Goal: Task Accomplishment & Management: Use online tool/utility

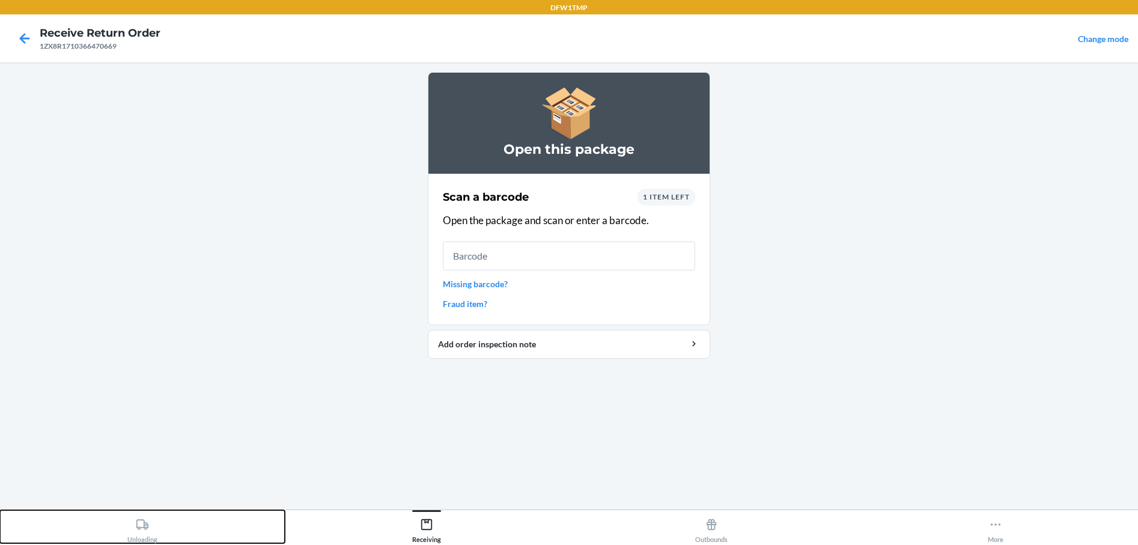
drag, startPoint x: 130, startPoint y: 530, endPoint x: 121, endPoint y: 542, distance: 15.0
click at [125, 540] on button "Unloading" at bounding box center [142, 526] width 285 height 33
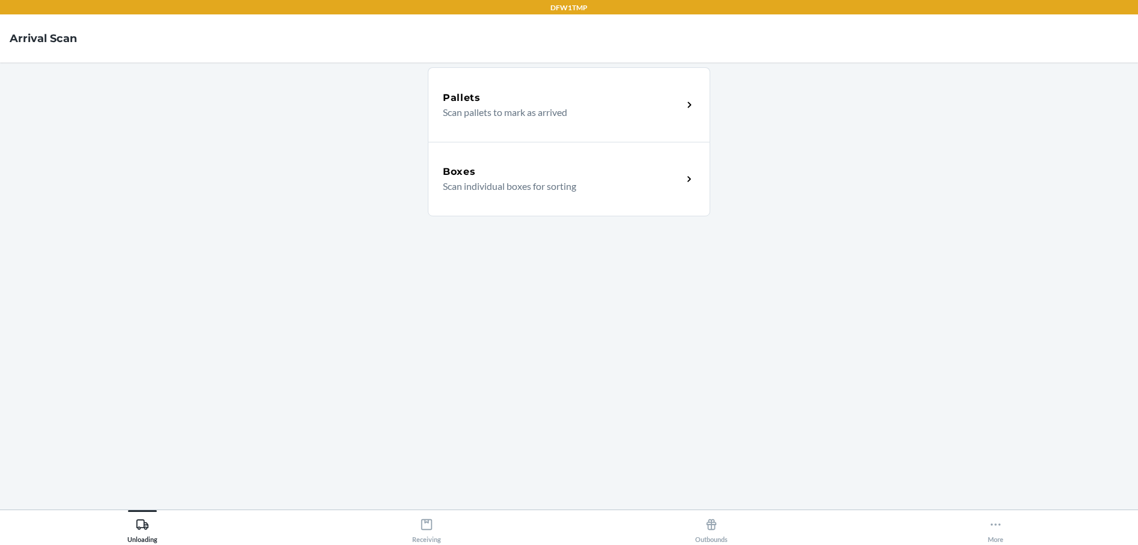
click at [506, 148] on div "Boxes Scan individual boxes for sorting" at bounding box center [569, 179] width 282 height 74
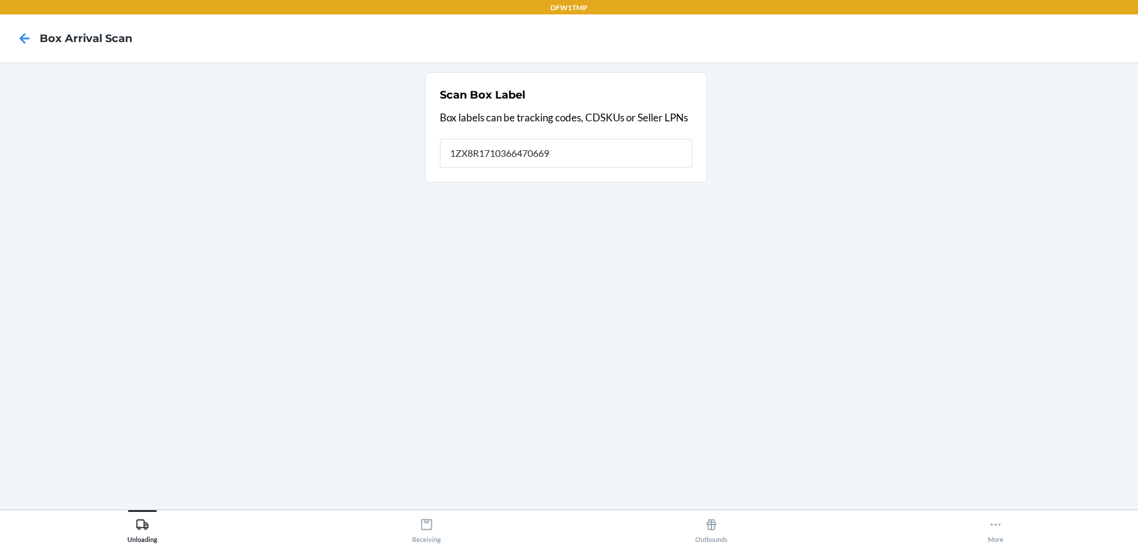
type input "1ZX8R1710366470669"
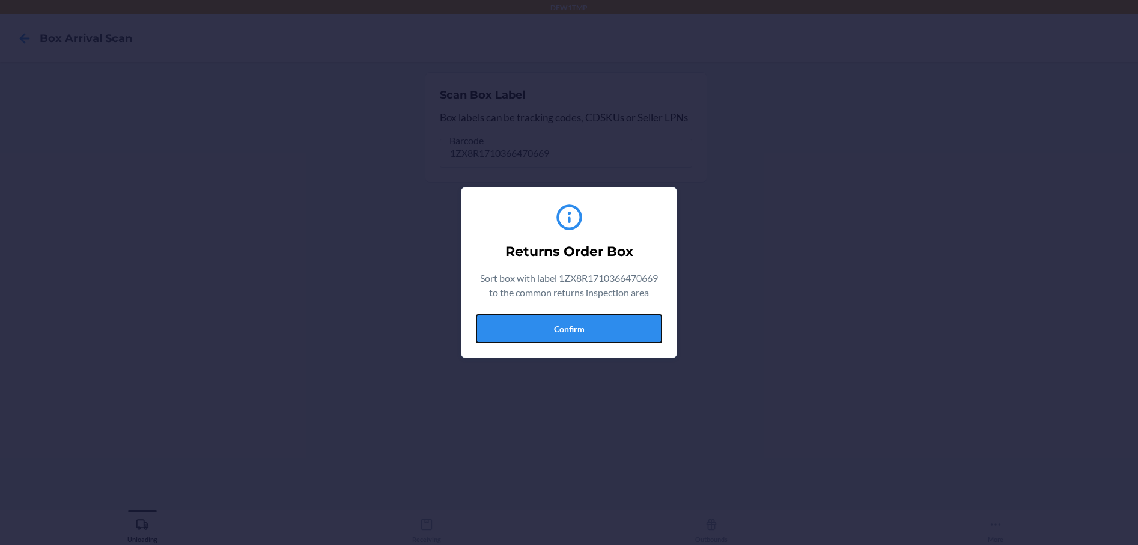
click at [554, 325] on button "Confirm" at bounding box center [569, 328] width 186 height 29
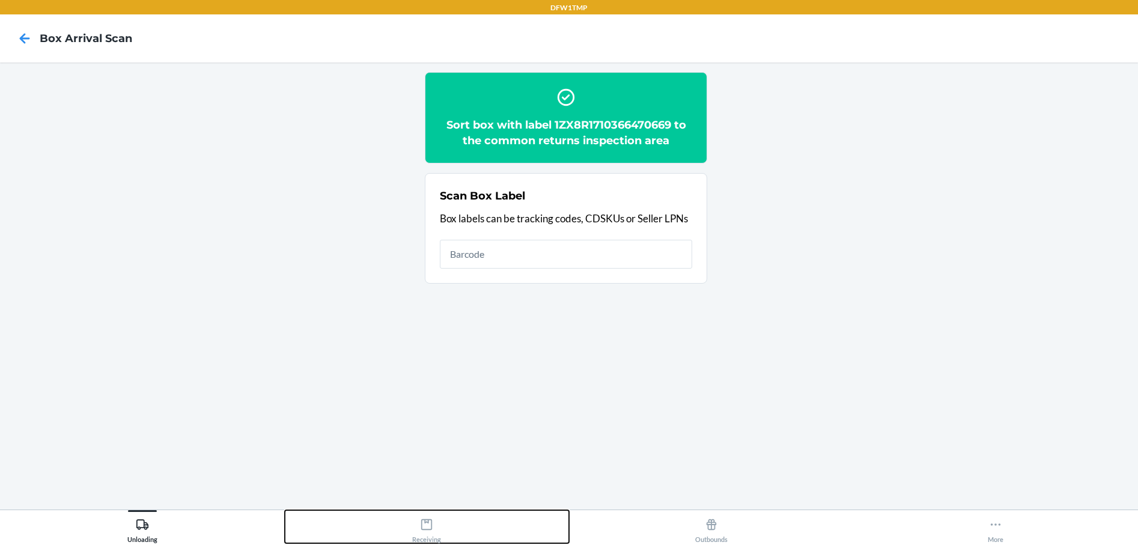
drag, startPoint x: 432, startPoint y: 526, endPoint x: 324, endPoint y: 431, distance: 143.9
click at [430, 527] on icon at bounding box center [426, 524] width 13 height 13
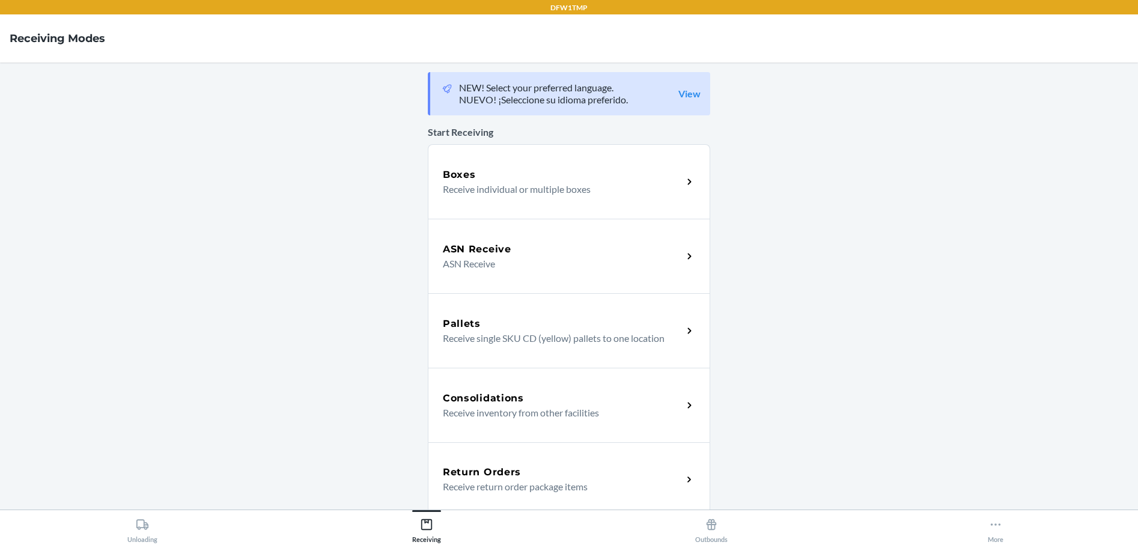
click at [466, 469] on h5 "Return Orders" at bounding box center [482, 472] width 78 height 14
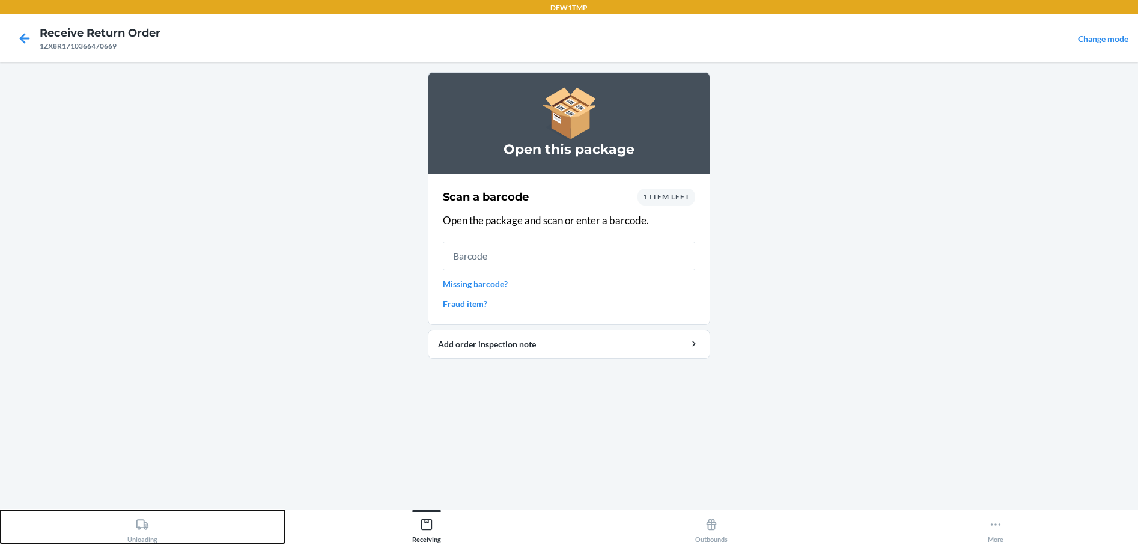
drag, startPoint x: 130, startPoint y: 532, endPoint x: 139, endPoint y: 544, distance: 15.0
click at [133, 533] on div "Unloading" at bounding box center [142, 528] width 30 height 30
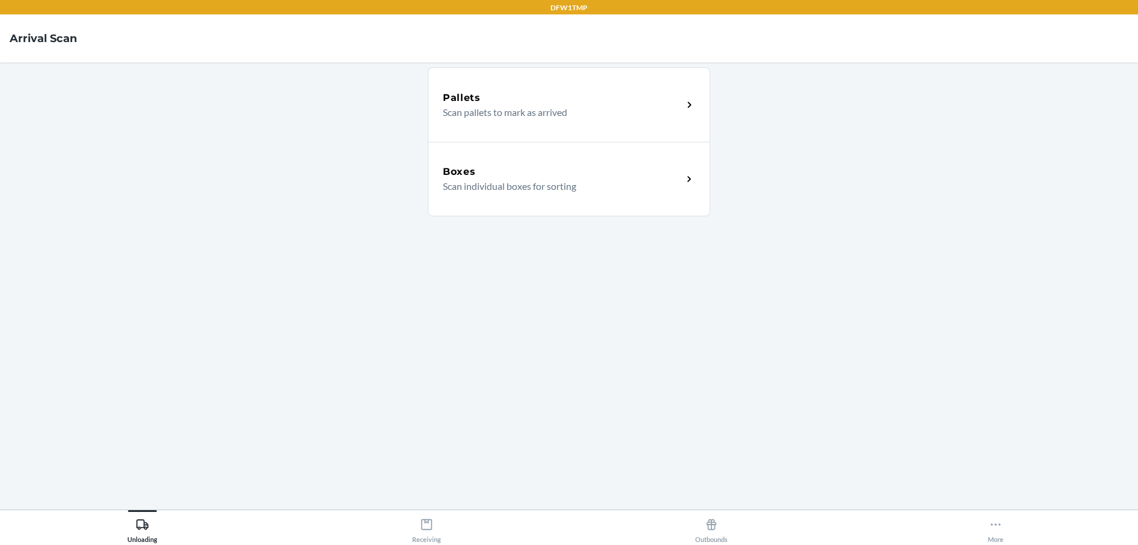
click at [501, 177] on div "Boxes" at bounding box center [563, 172] width 240 height 14
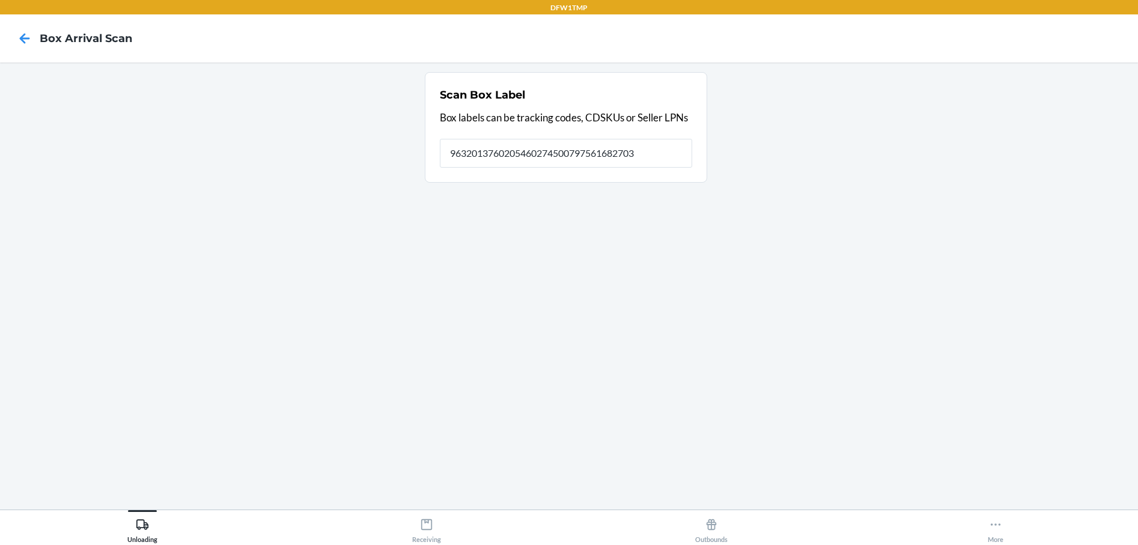
type input "9632013760205460274500797561682703"
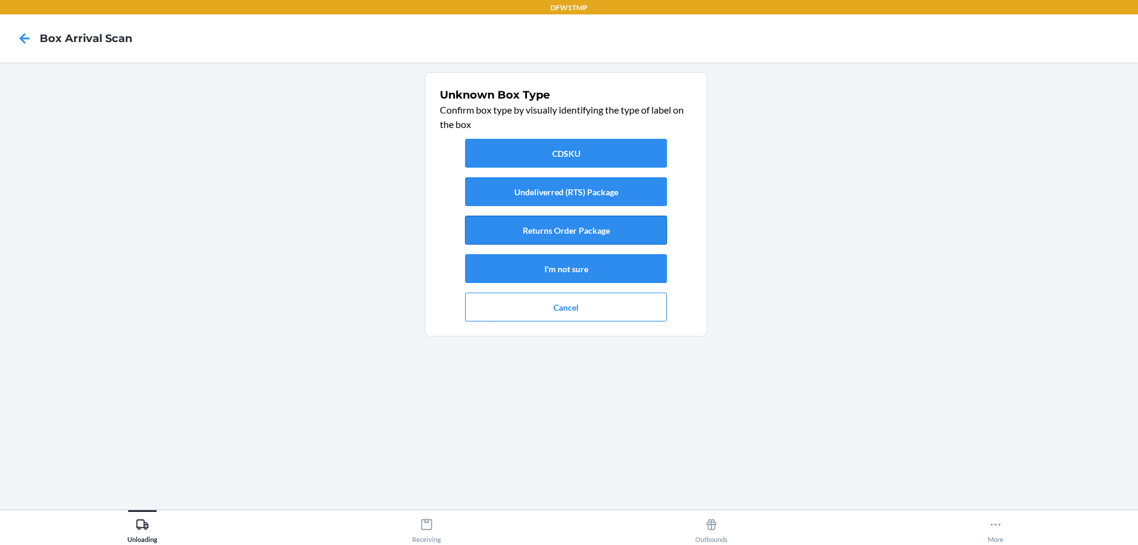
click at [554, 227] on button "Returns Order Package" at bounding box center [566, 230] width 202 height 29
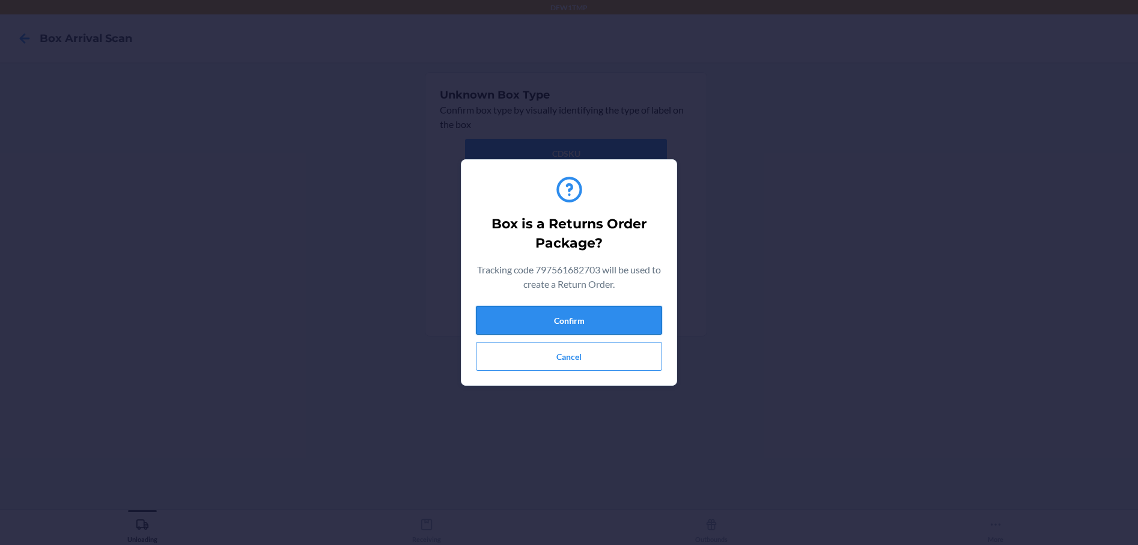
click at [554, 311] on button "Confirm" at bounding box center [569, 320] width 186 height 29
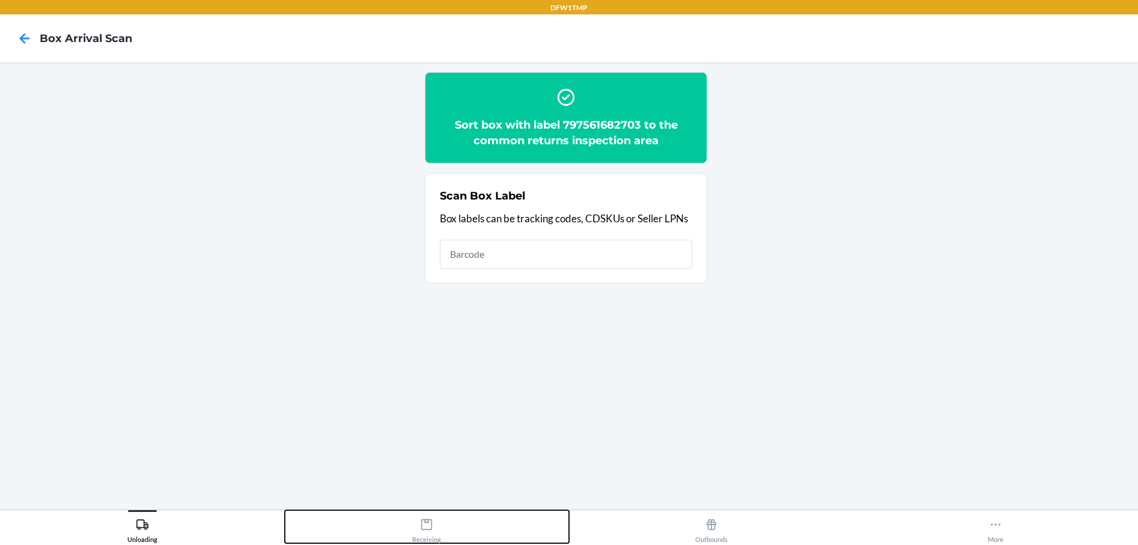
click at [421, 518] on icon at bounding box center [426, 524] width 13 height 13
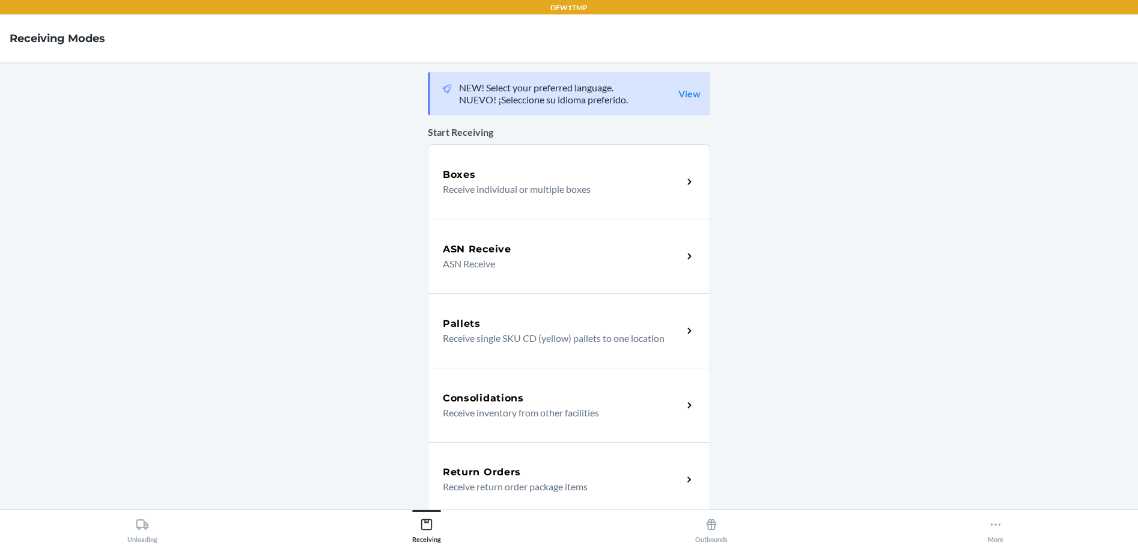
drag, startPoint x: 495, startPoint y: 478, endPoint x: 574, endPoint y: 445, distance: 85.6
click at [495, 478] on h5 "Return Orders" at bounding box center [482, 472] width 78 height 14
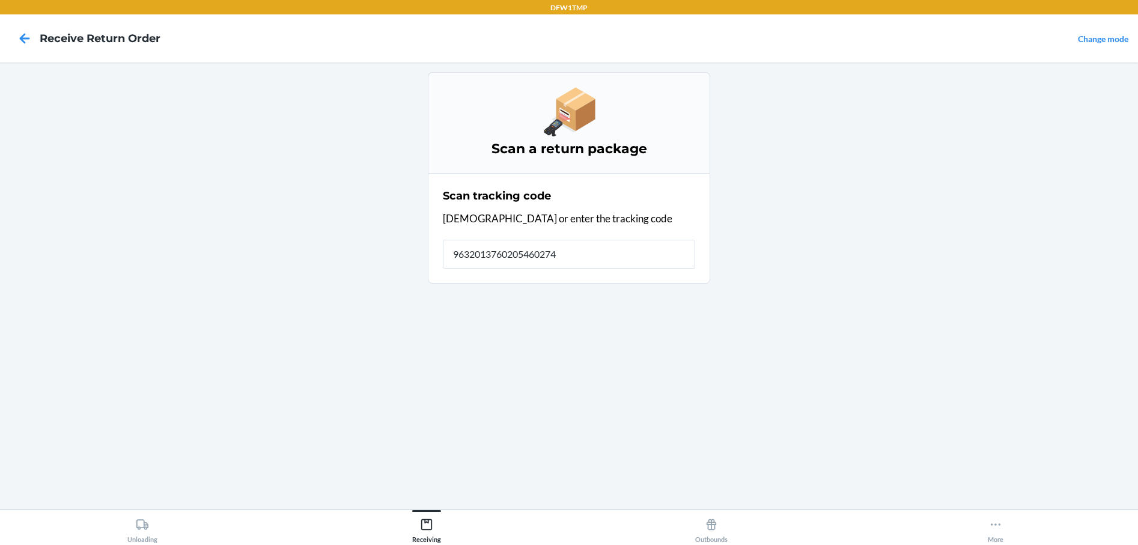
type input "96320137602054602745"
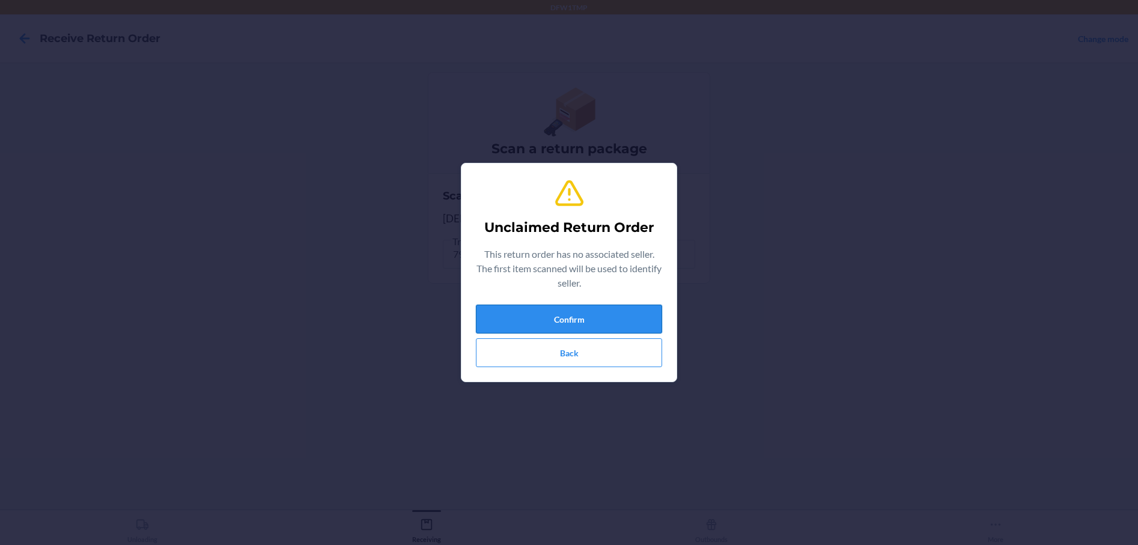
click at [552, 315] on button "Confirm" at bounding box center [569, 319] width 186 height 29
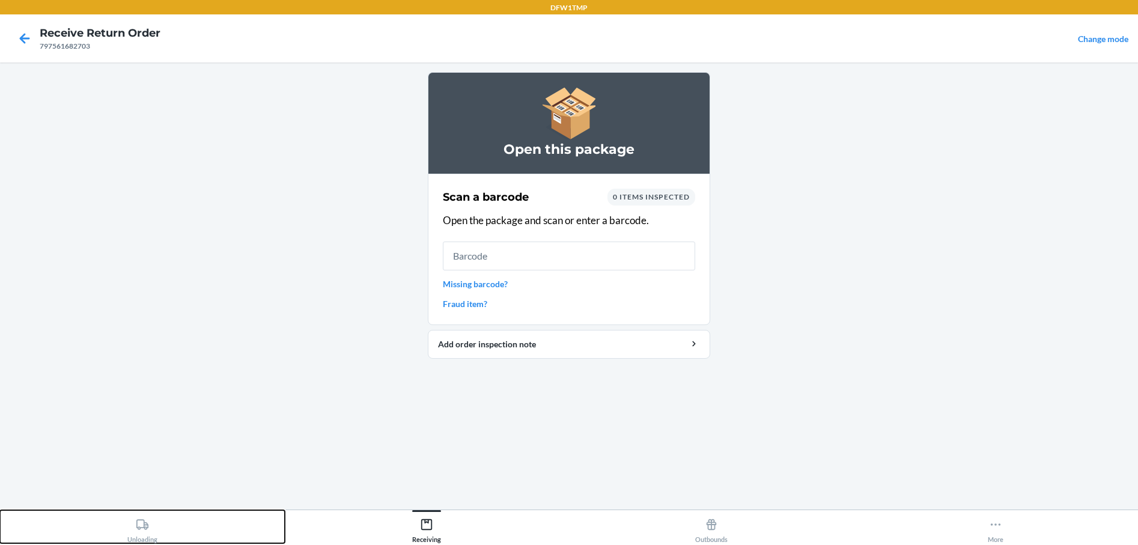
click at [145, 532] on div "Unloading" at bounding box center [142, 528] width 30 height 30
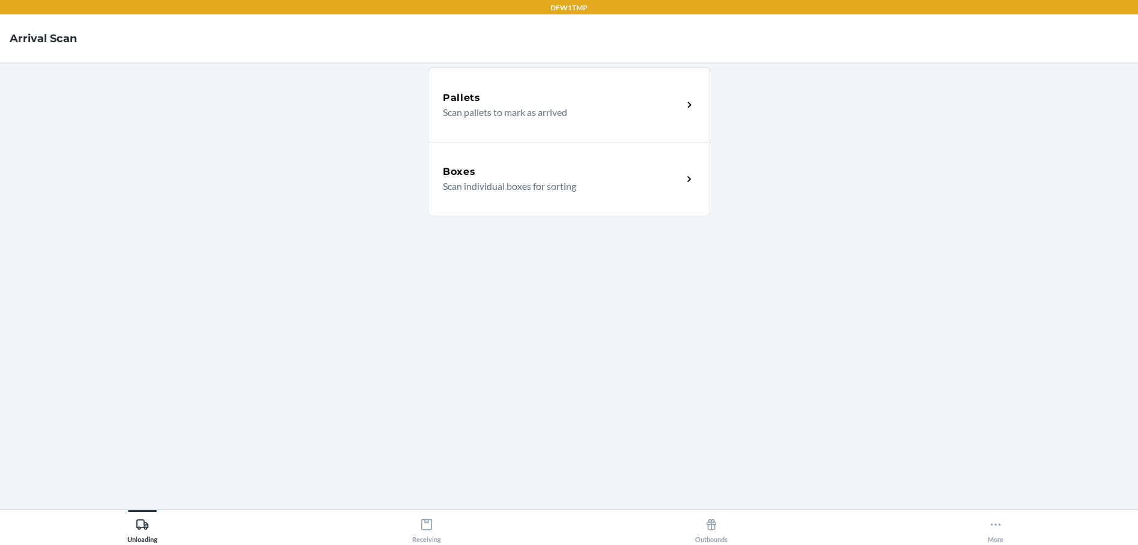
click at [469, 174] on h5 "Boxes" at bounding box center [459, 172] width 33 height 14
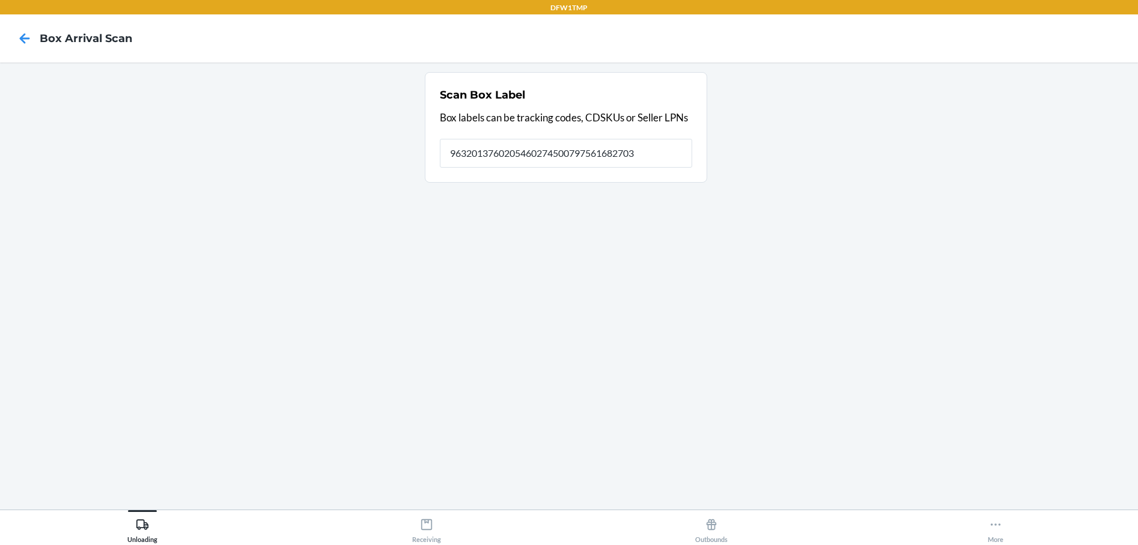
type input "9632013760205460274500797561682703"
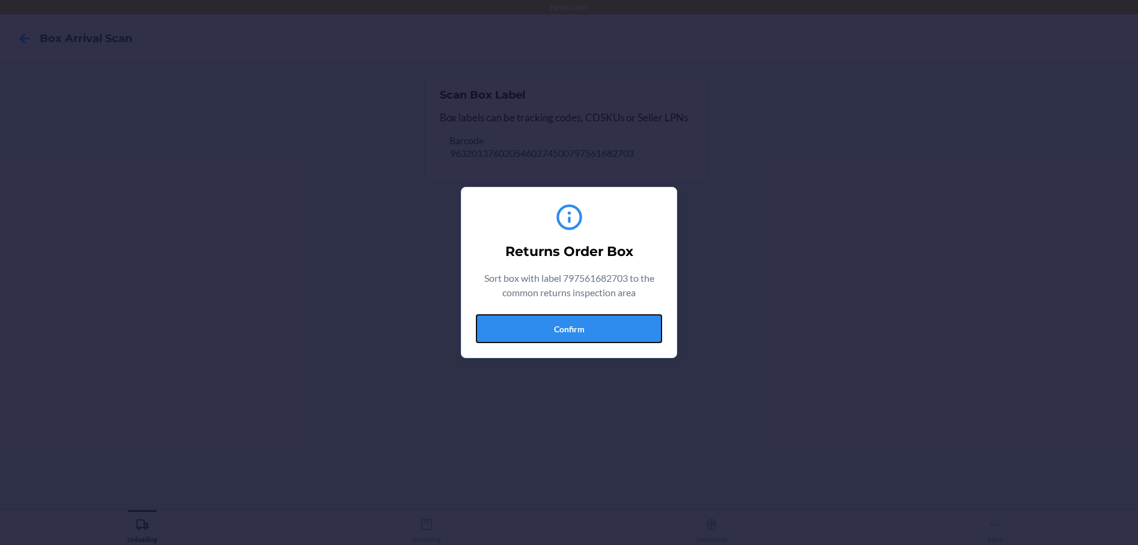
click at [586, 344] on div "Returns Order Box Sort box with label 797561682703 to the common returns inspec…" at bounding box center [569, 272] width 186 height 151
click at [587, 327] on button "Confirm" at bounding box center [569, 328] width 186 height 29
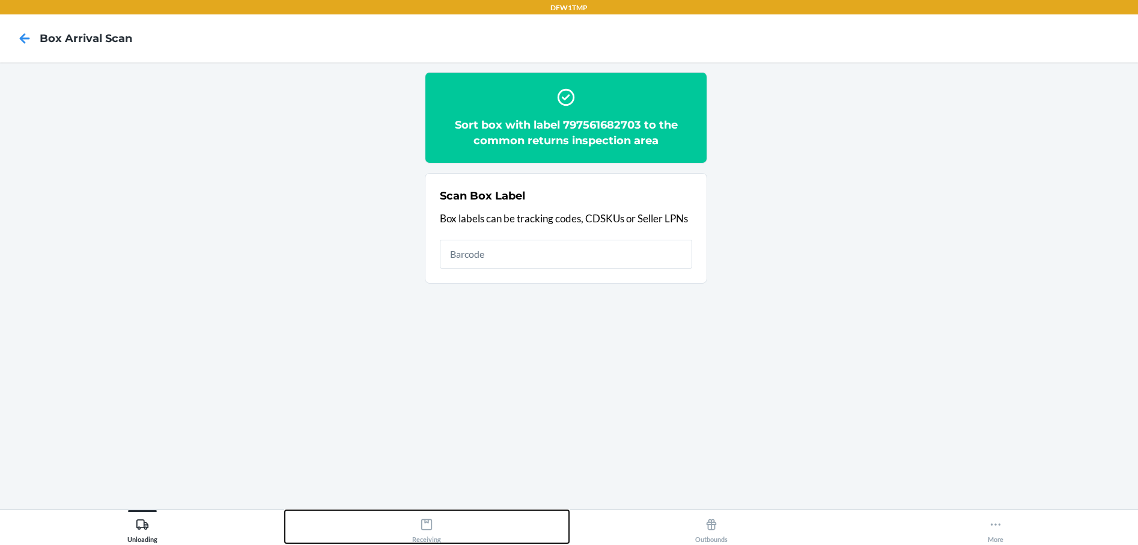
click at [425, 527] on icon at bounding box center [426, 524] width 13 height 13
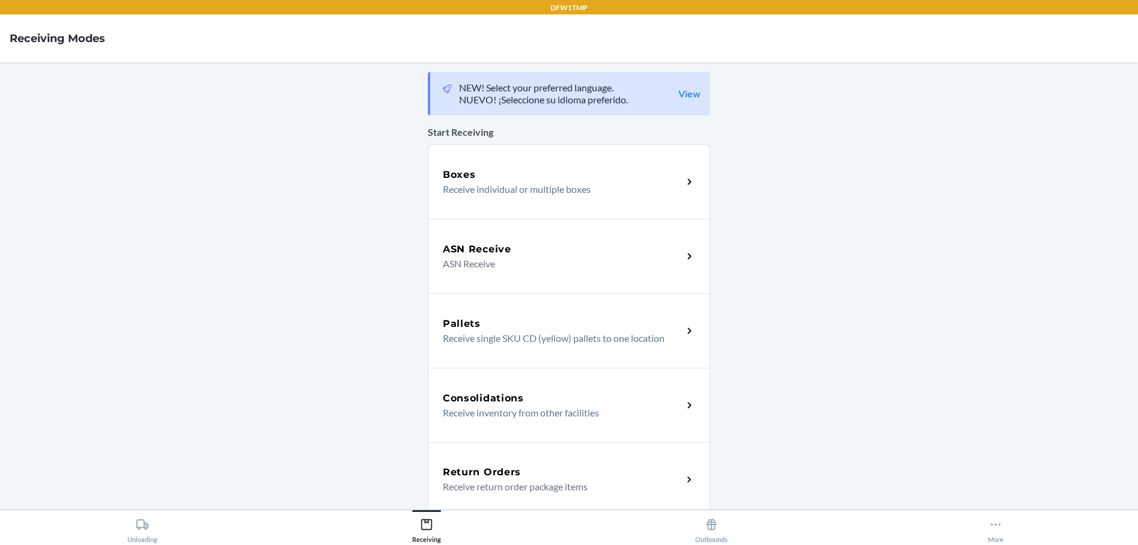
click at [476, 473] on h5 "Return Orders" at bounding box center [482, 472] width 78 height 14
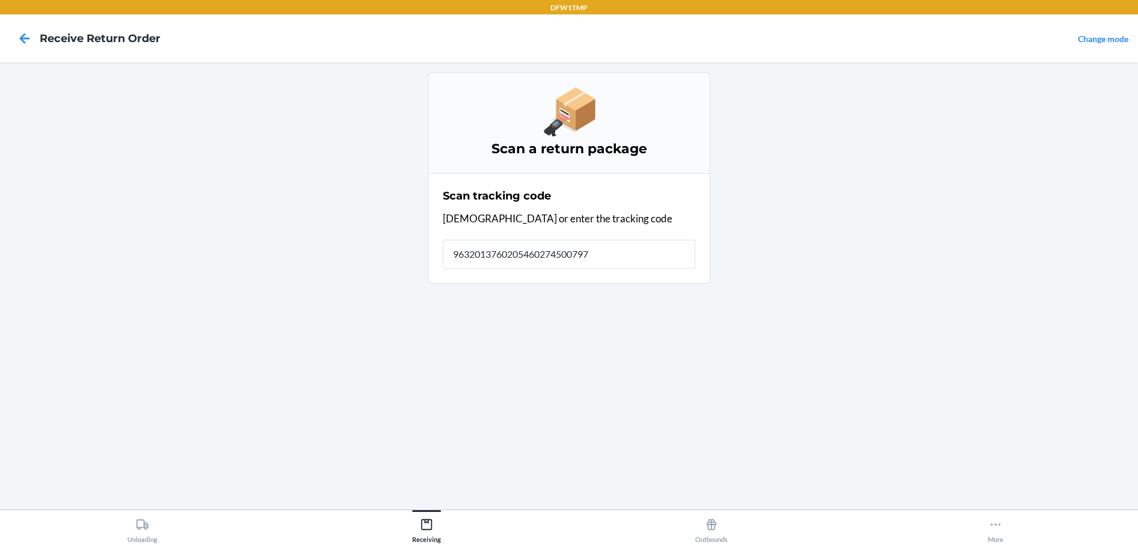
type input "96320137602054602745007975"
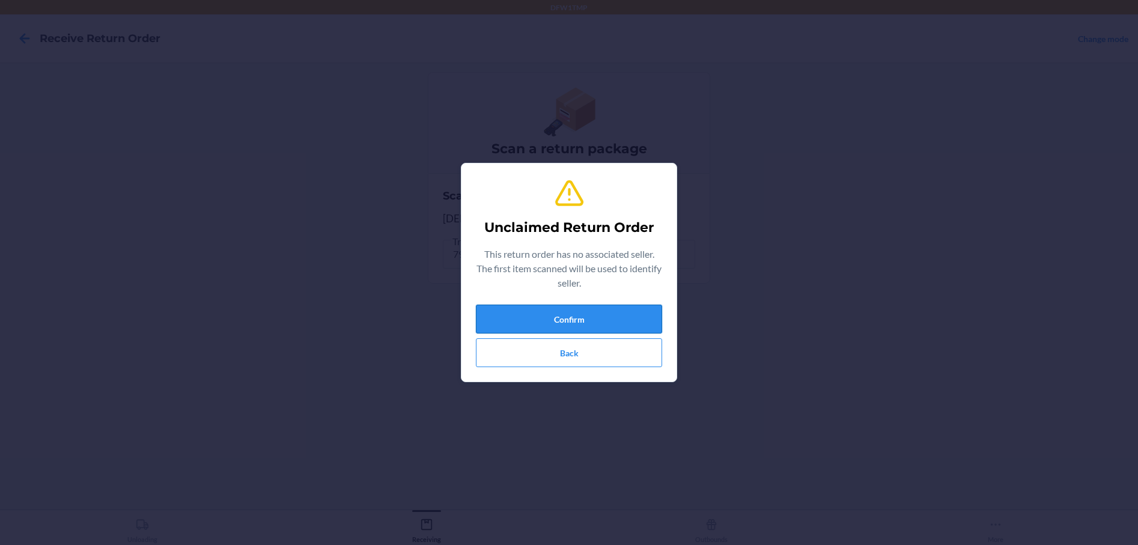
click at [522, 324] on button "Confirm" at bounding box center [569, 319] width 186 height 29
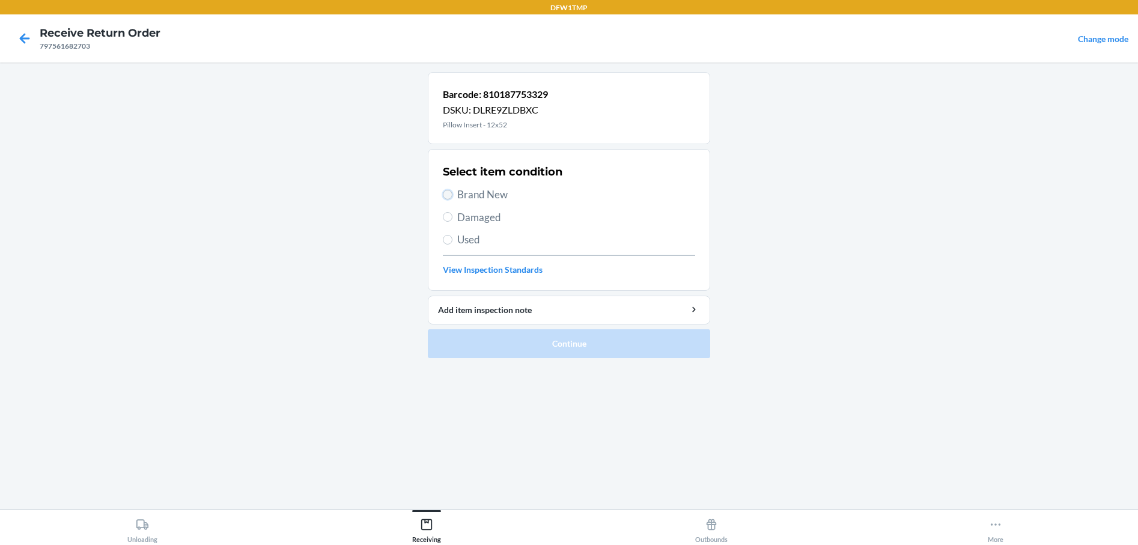
click at [448, 196] on input "Brand New" at bounding box center [448, 195] width 10 height 10
radio input "true"
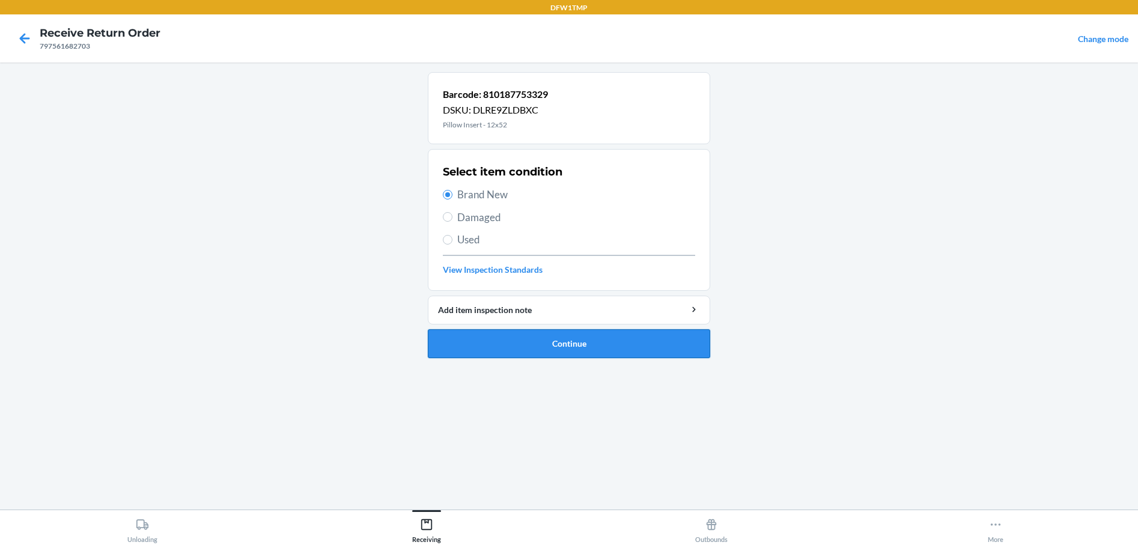
click at [550, 346] on button "Continue" at bounding box center [569, 343] width 282 height 29
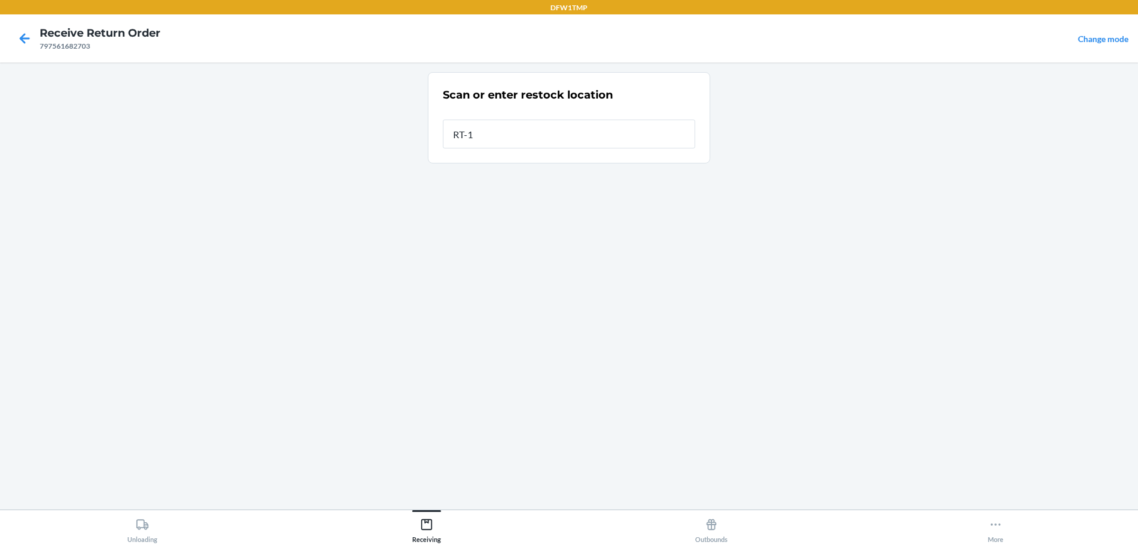
type input "RT-10"
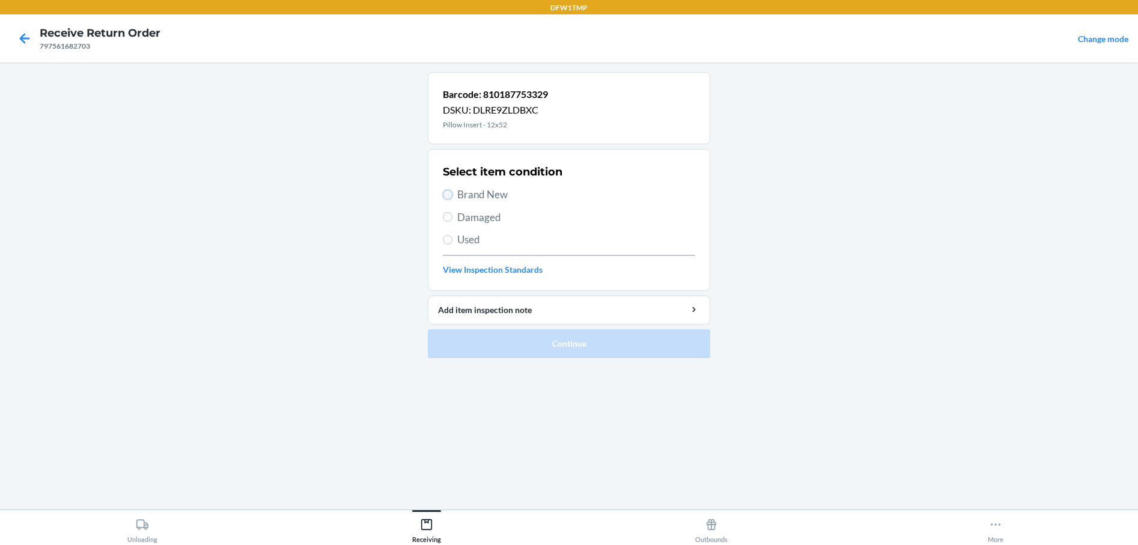
click at [445, 195] on input "Brand New" at bounding box center [448, 195] width 10 height 10
radio input "true"
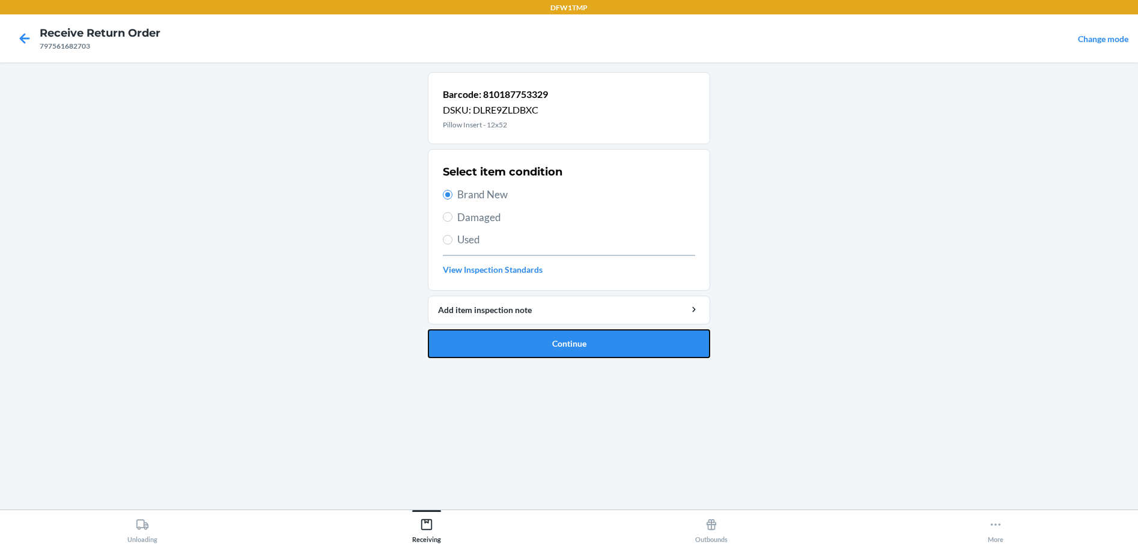
click at [545, 351] on button "Continue" at bounding box center [569, 343] width 282 height 29
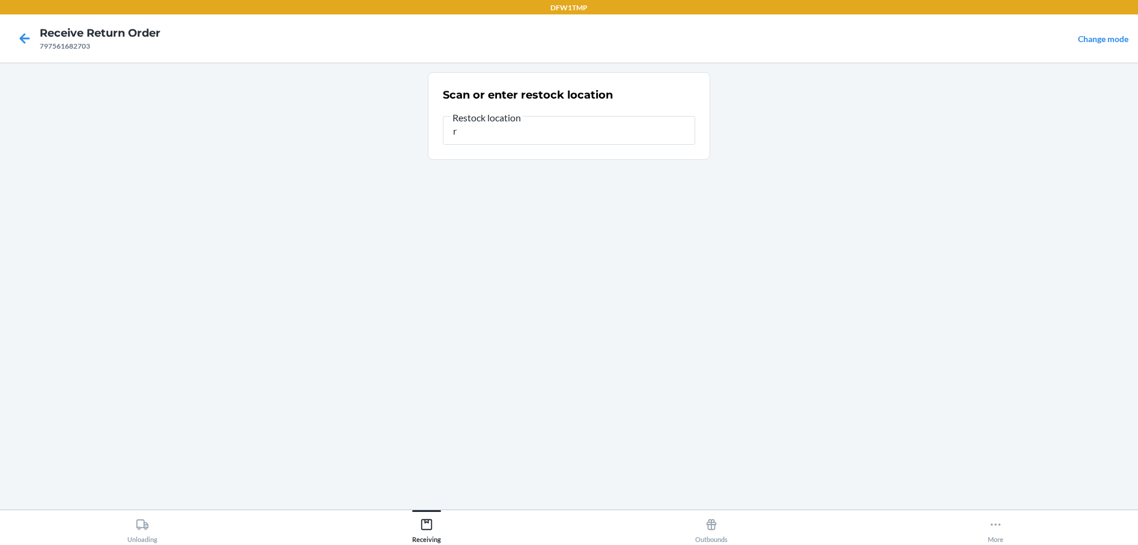
type input "r"
type input "RT-10"
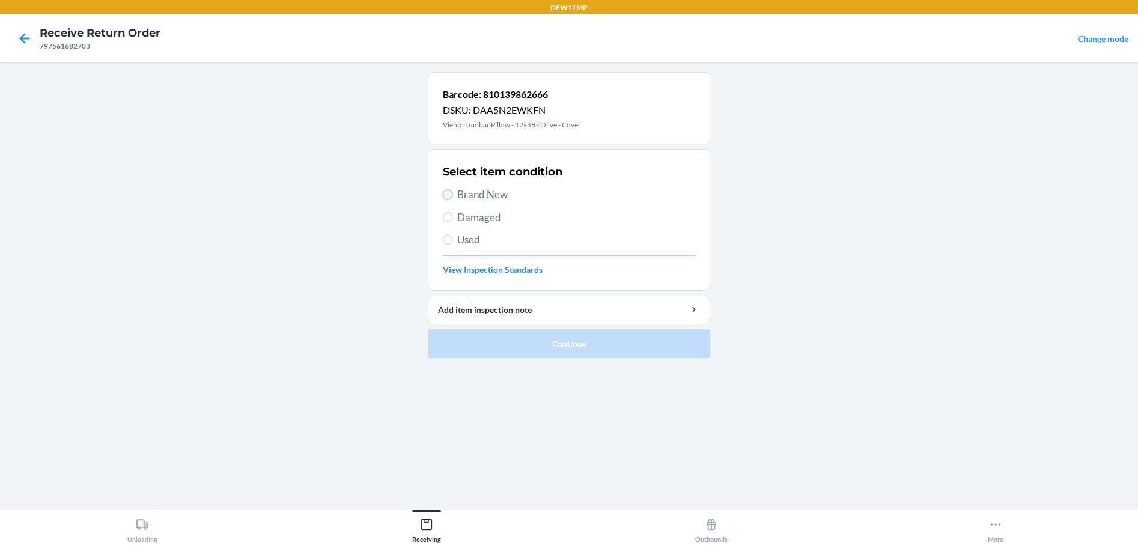
click at [444, 193] on input "Brand New" at bounding box center [448, 195] width 10 height 10
radio input "true"
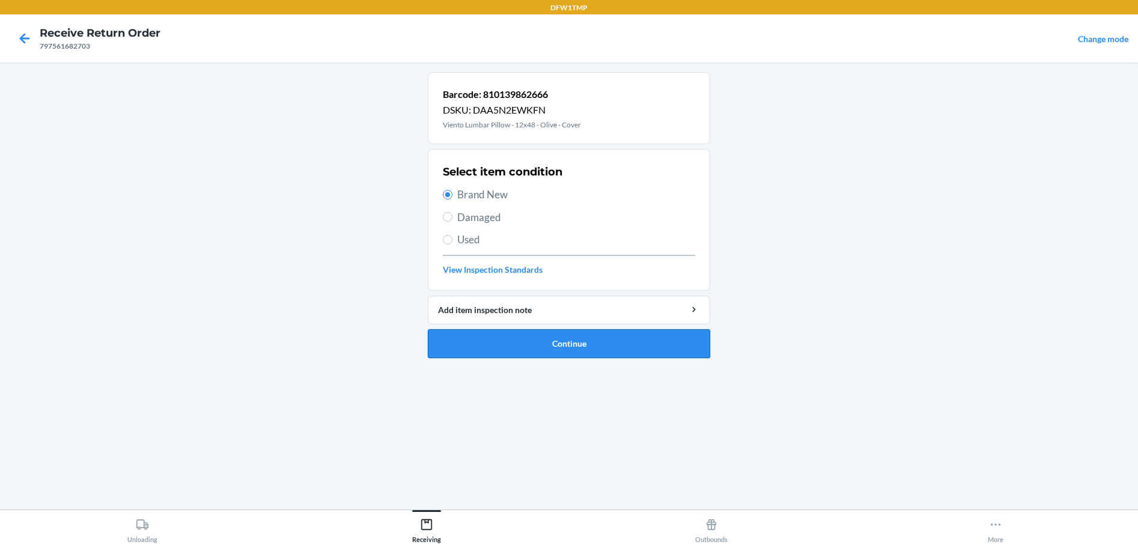
click at [490, 337] on button "Continue" at bounding box center [569, 343] width 282 height 29
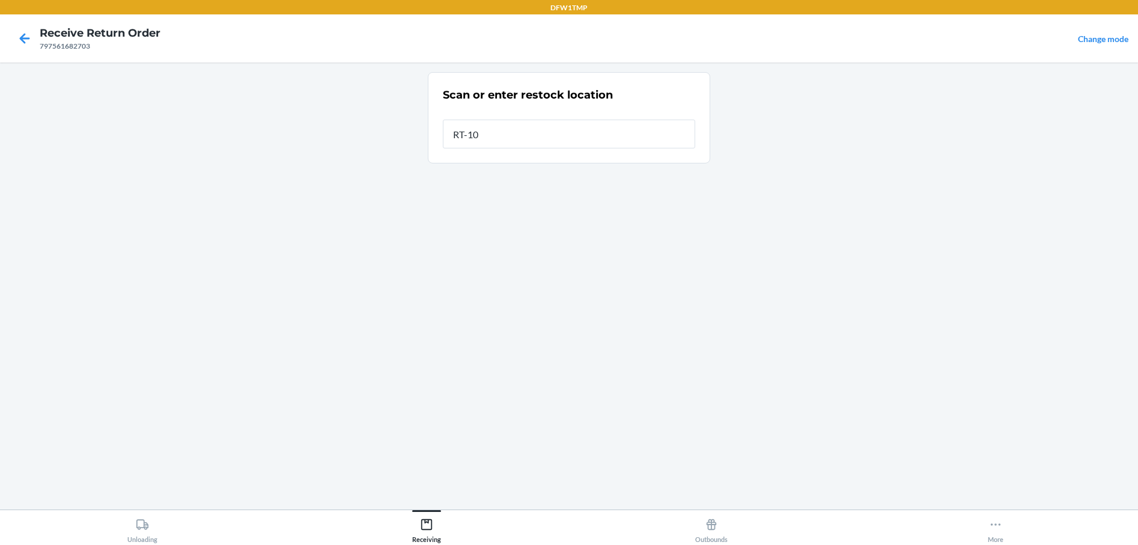
type input "RT-10"
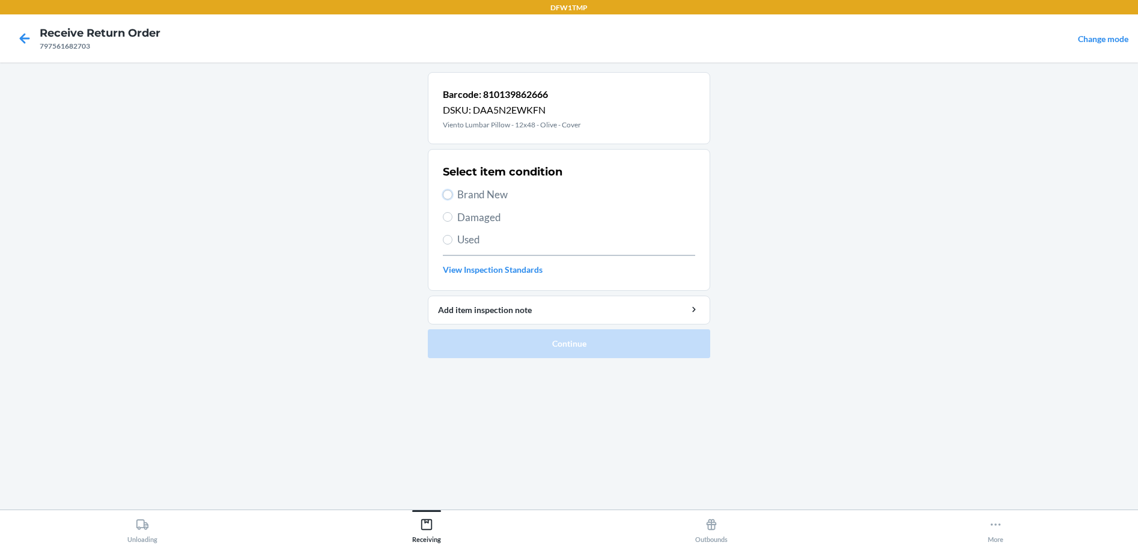
drag, startPoint x: 445, startPoint y: 190, endPoint x: 499, endPoint y: 270, distance: 96.1
click at [446, 190] on input "Brand New" at bounding box center [448, 195] width 10 height 10
radio input "true"
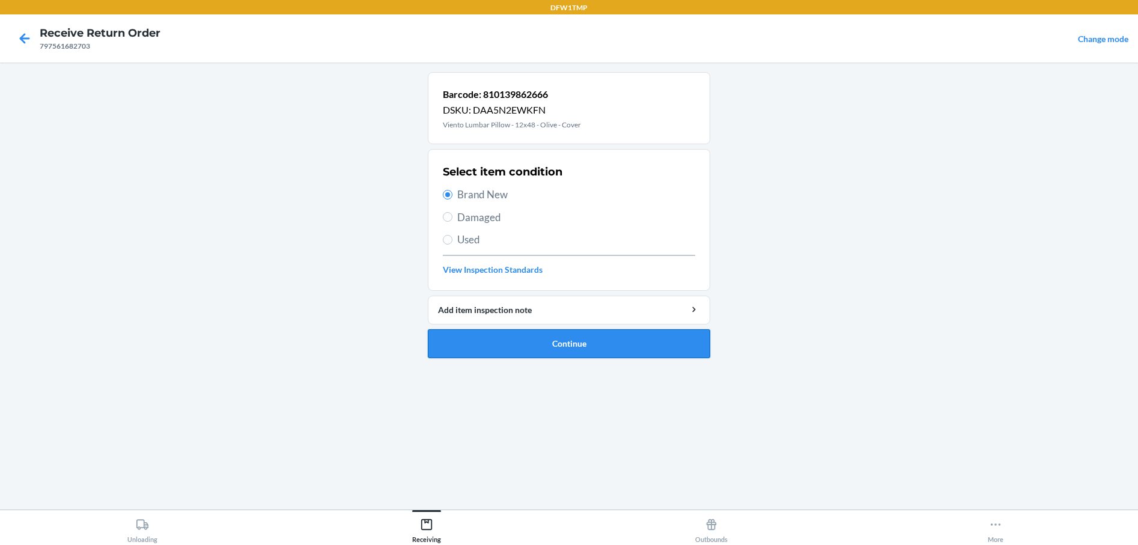
click at [545, 343] on button "Continue" at bounding box center [569, 343] width 282 height 29
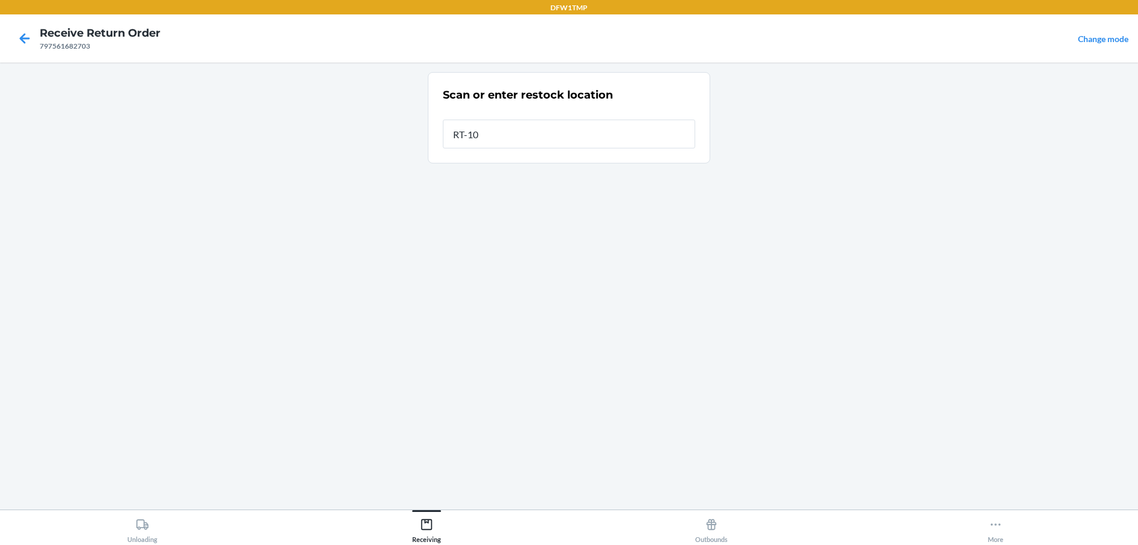
type input "RT-10"
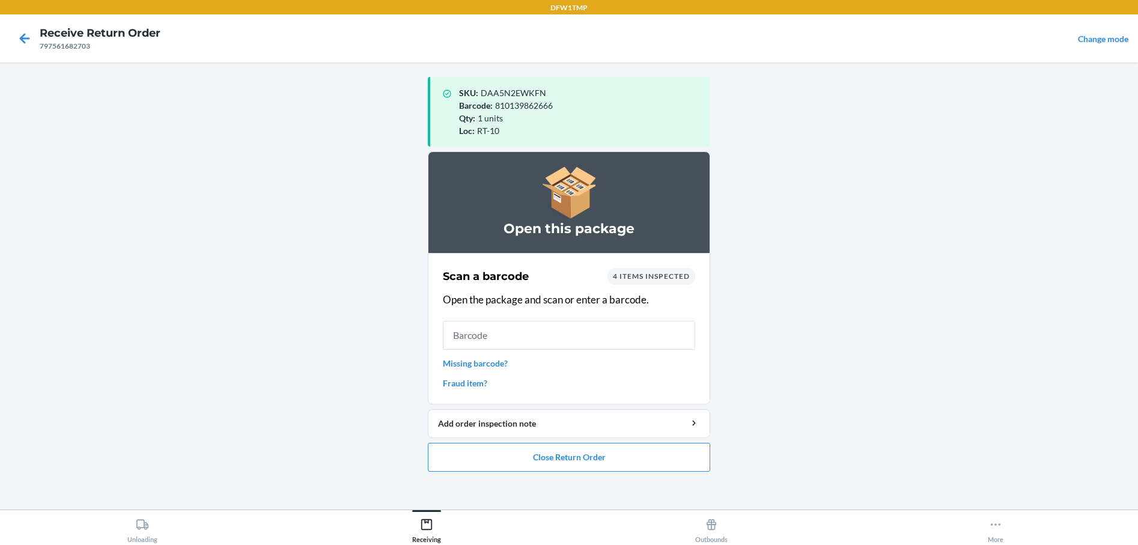
drag, startPoint x: 327, startPoint y: 20, endPoint x: 72, endPoint y: 379, distance: 440.7
click at [22, 387] on main "SKU : DAA5N2EWKFN Barcode : 810139862666 Qty : 1 units Loc : RT-10 Open this pa…" at bounding box center [569, 285] width 1138 height 447
click at [600, 463] on button "Close Return Order" at bounding box center [569, 457] width 282 height 29
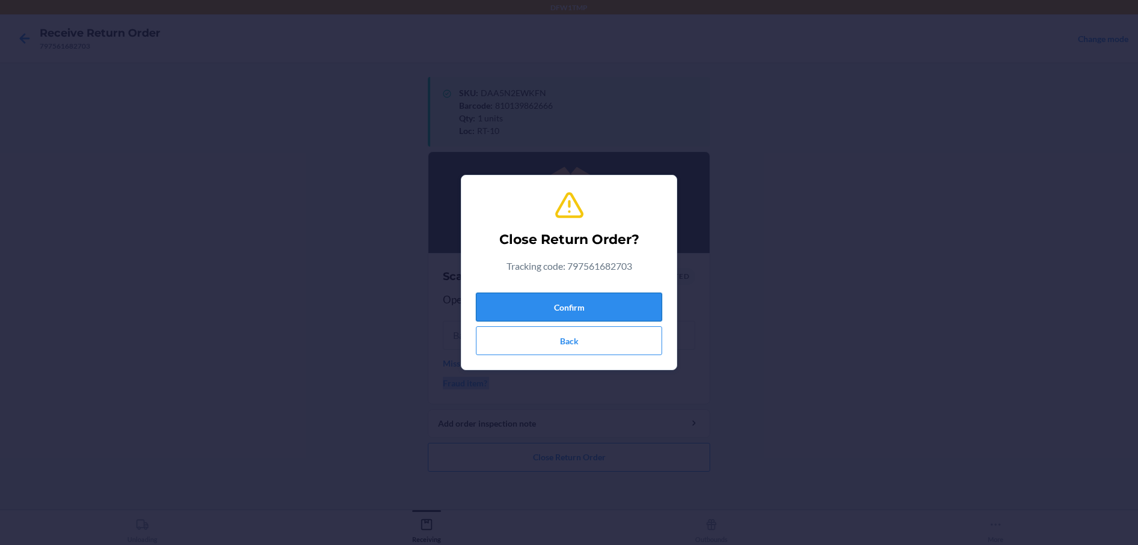
click at [553, 299] on button "Confirm" at bounding box center [569, 307] width 186 height 29
